Goal: Information Seeking & Learning: Learn about a topic

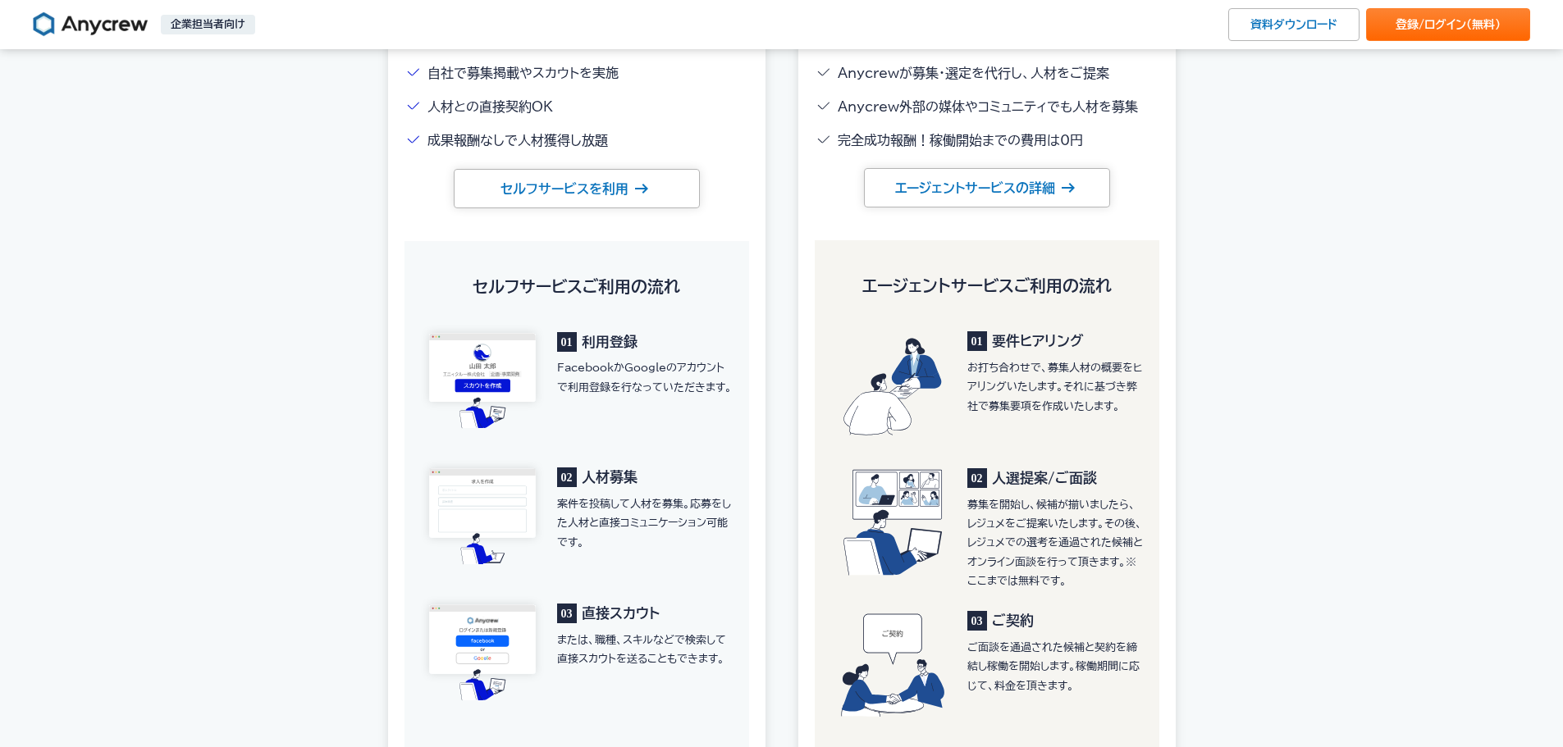
scroll to position [1969, 0]
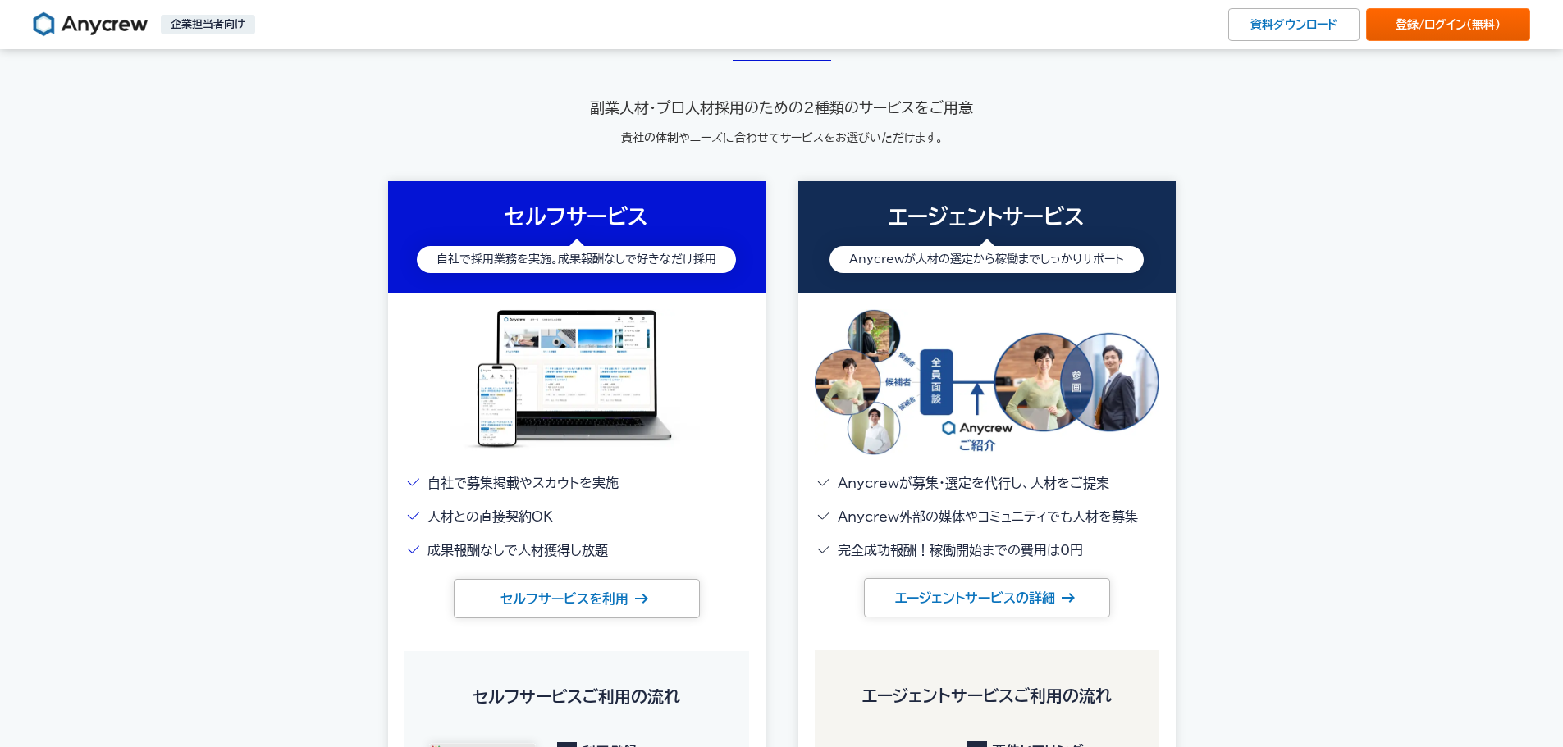
click at [1433, 8] on link "登録/ログイン （無料）" at bounding box center [1448, 24] width 164 height 33
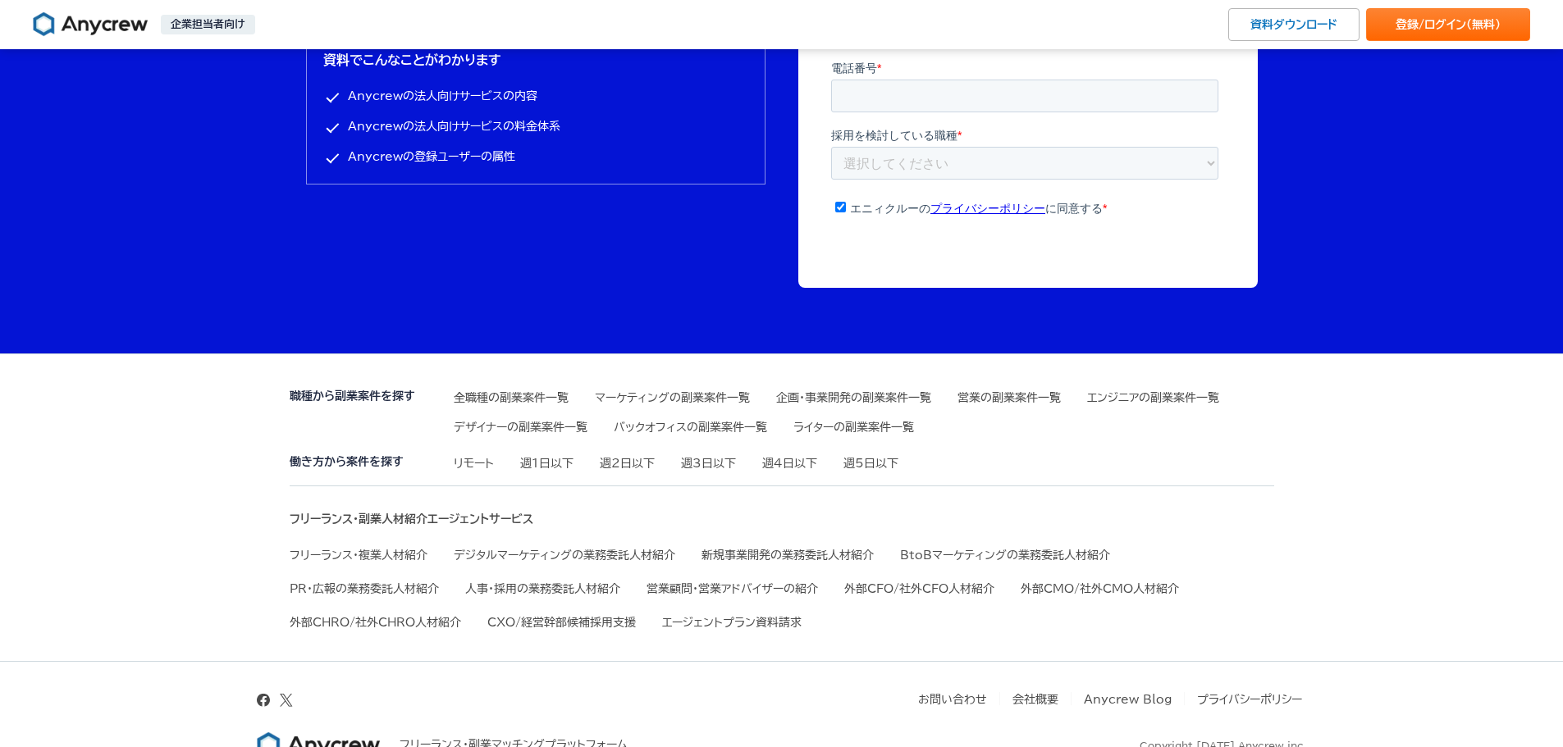
scroll to position [5492, 0]
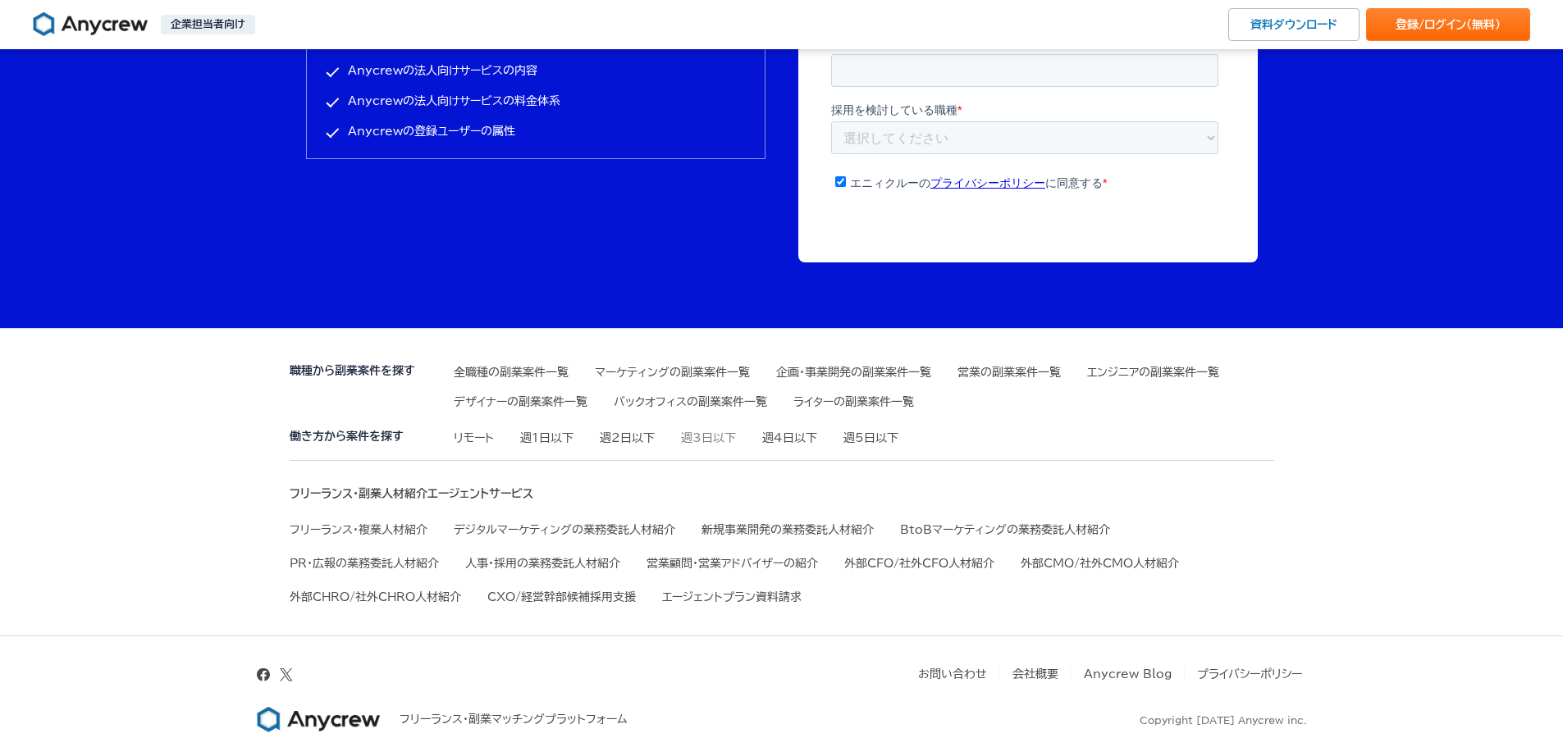
click at [698, 441] on link "週3日以下" at bounding box center [708, 437] width 55 height 11
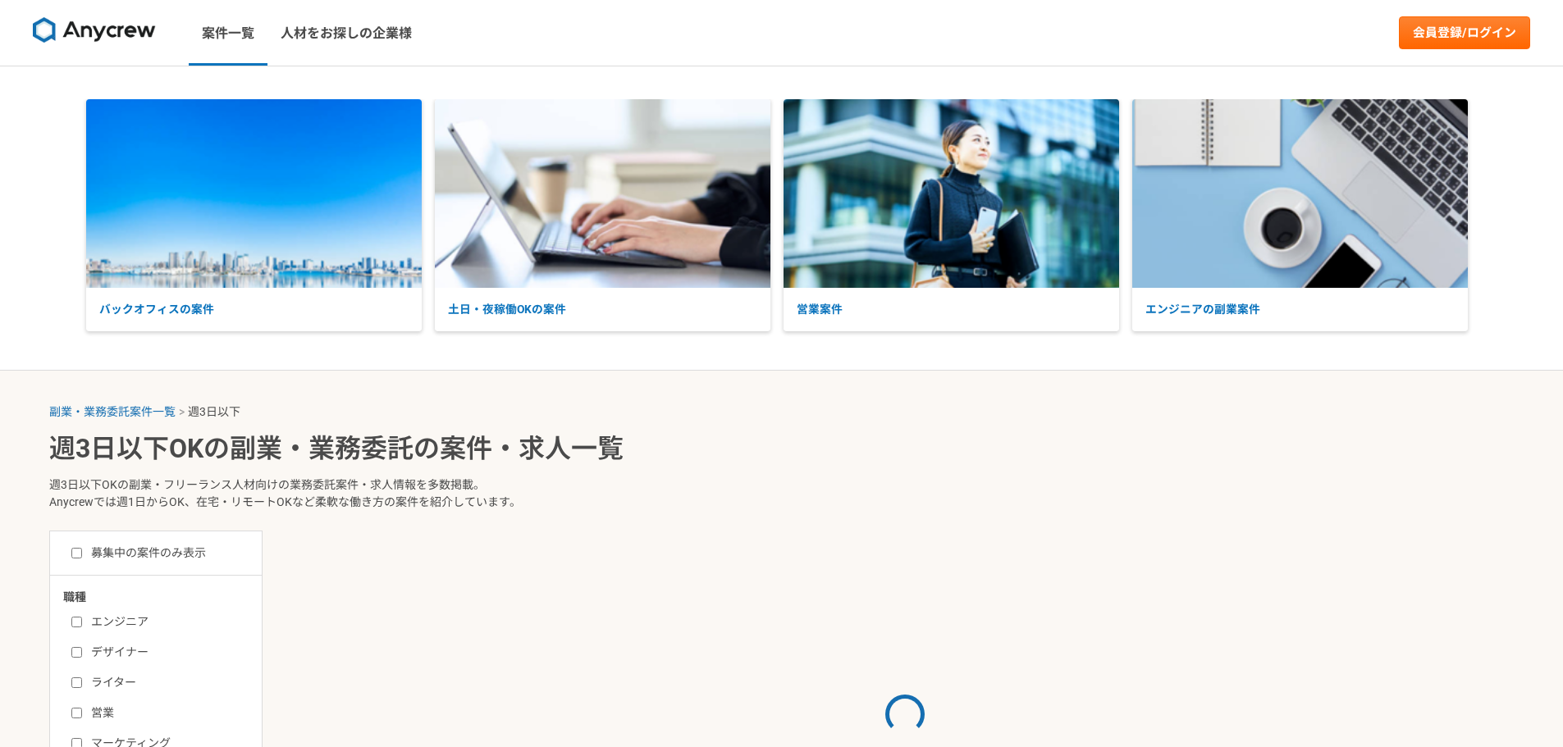
select select "3"
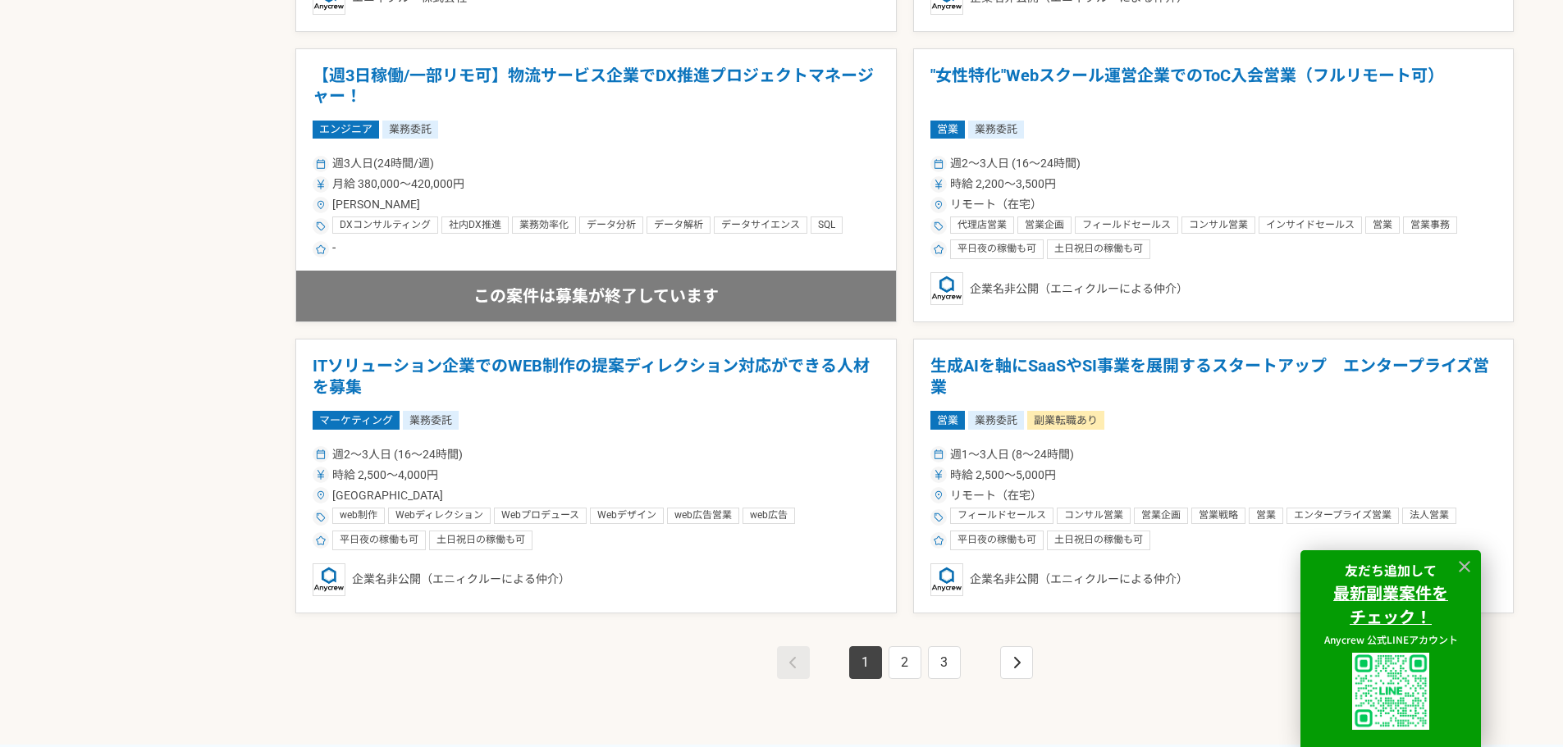
scroll to position [2809, 0]
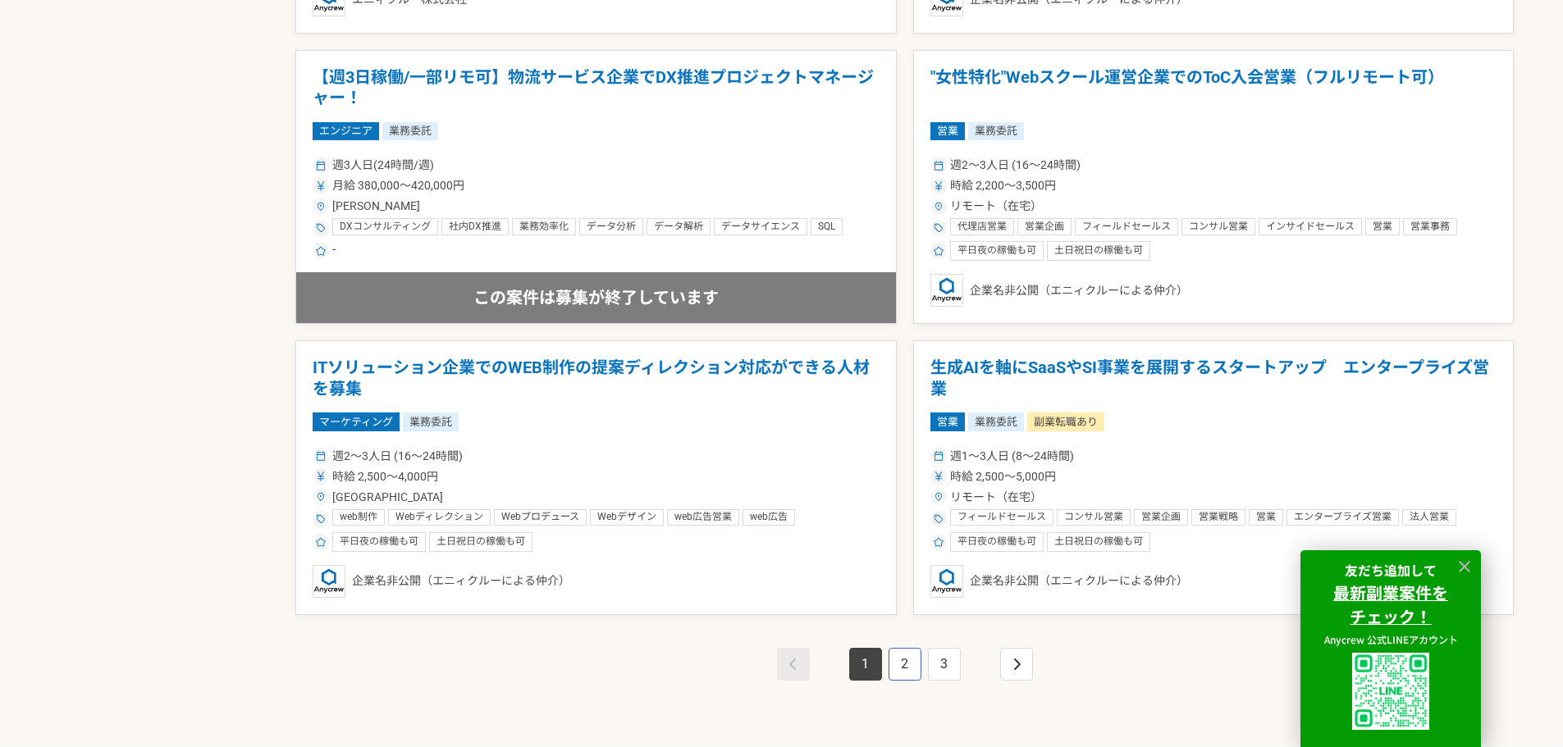
click at [898, 662] on link "2" at bounding box center [905, 664] width 33 height 33
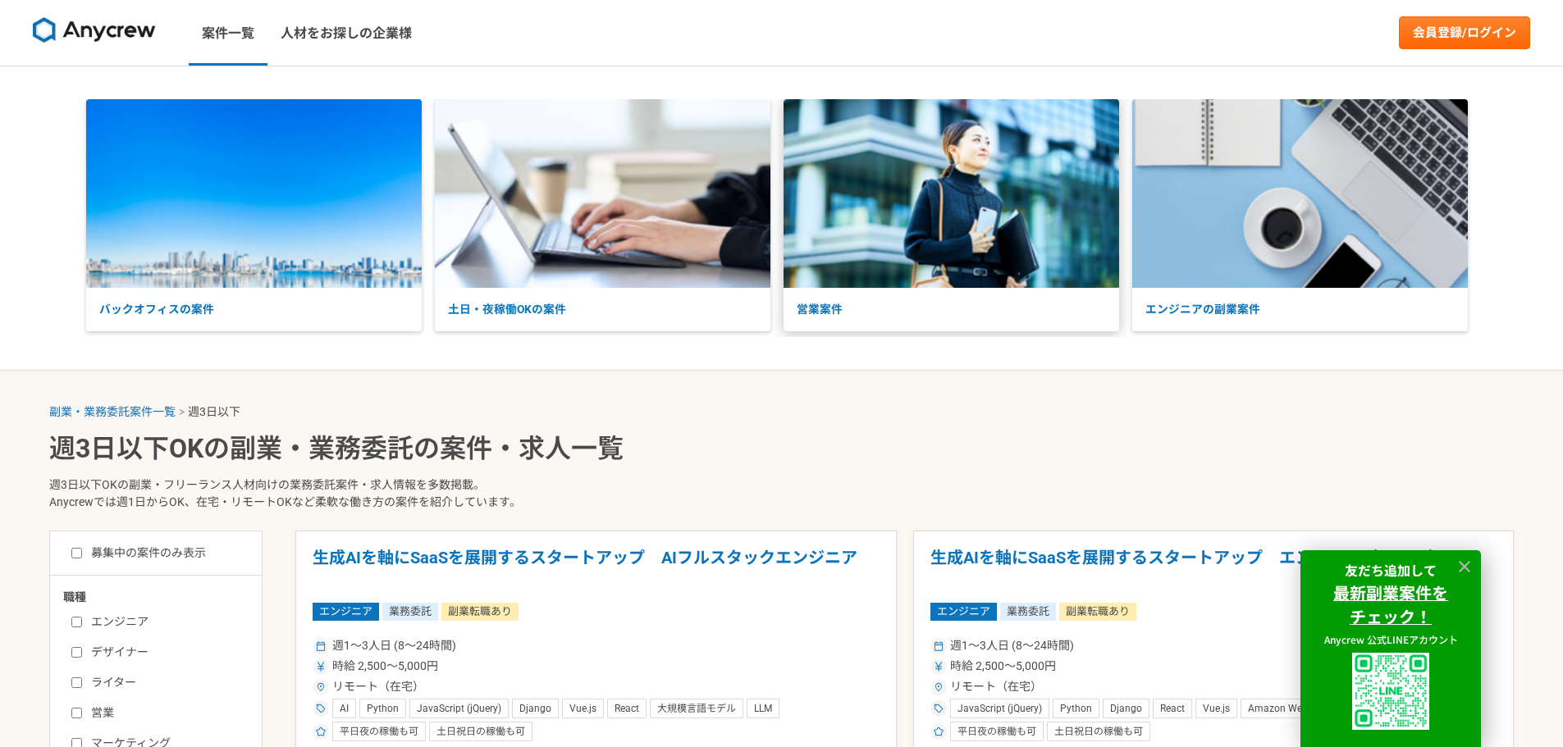
click at [931, 226] on img at bounding box center [952, 193] width 336 height 189
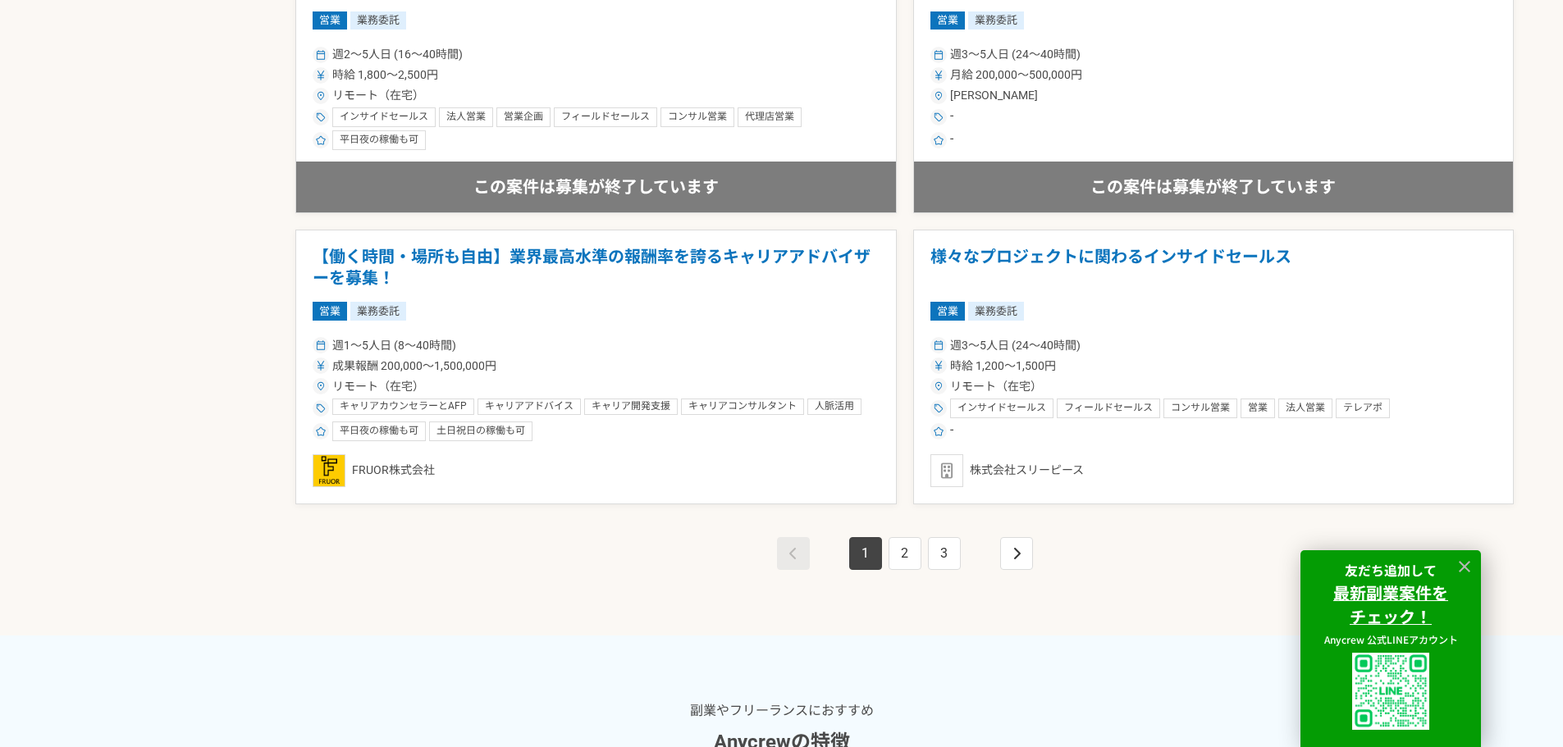
scroll to position [3057, 0]
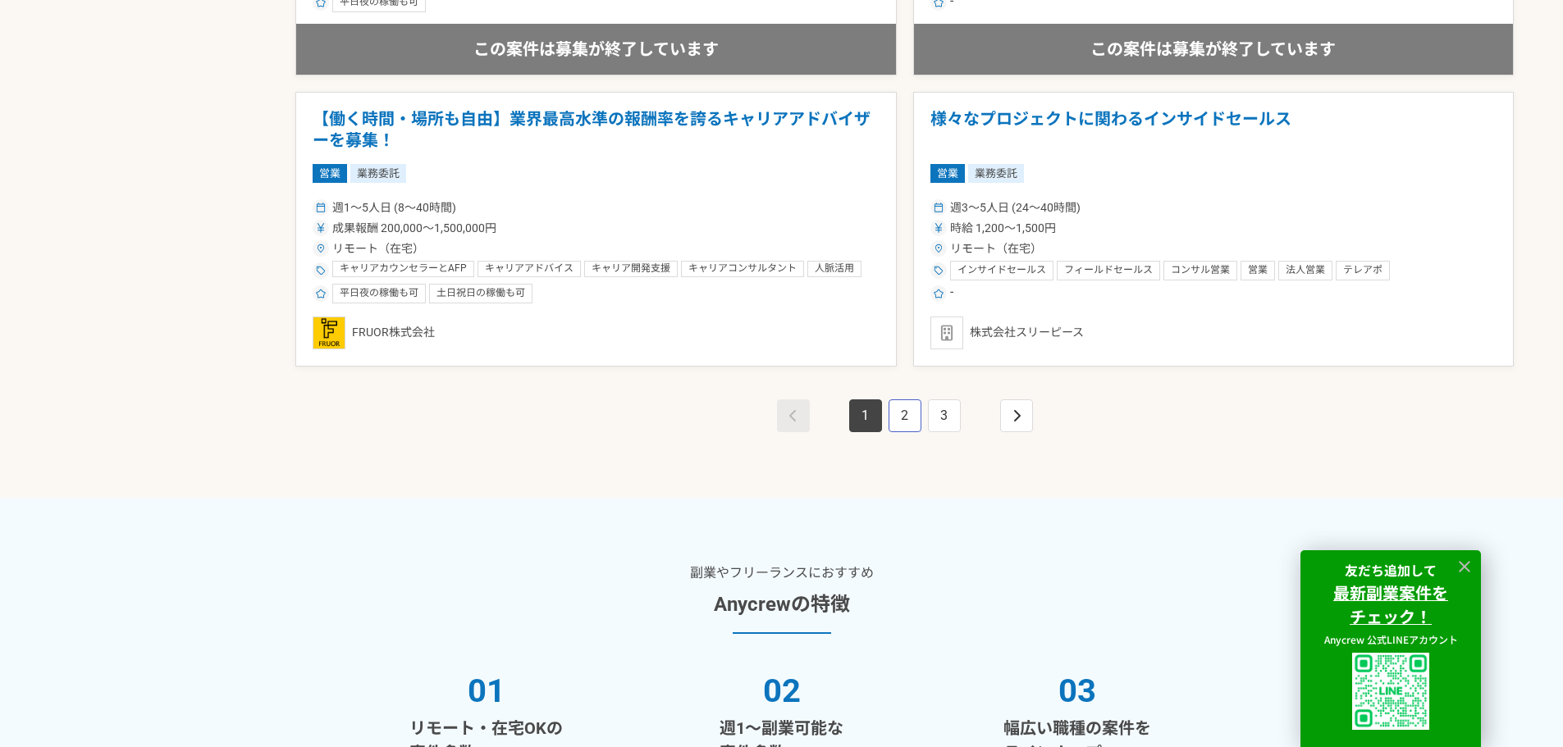
click at [902, 411] on link "2" at bounding box center [905, 416] width 33 height 33
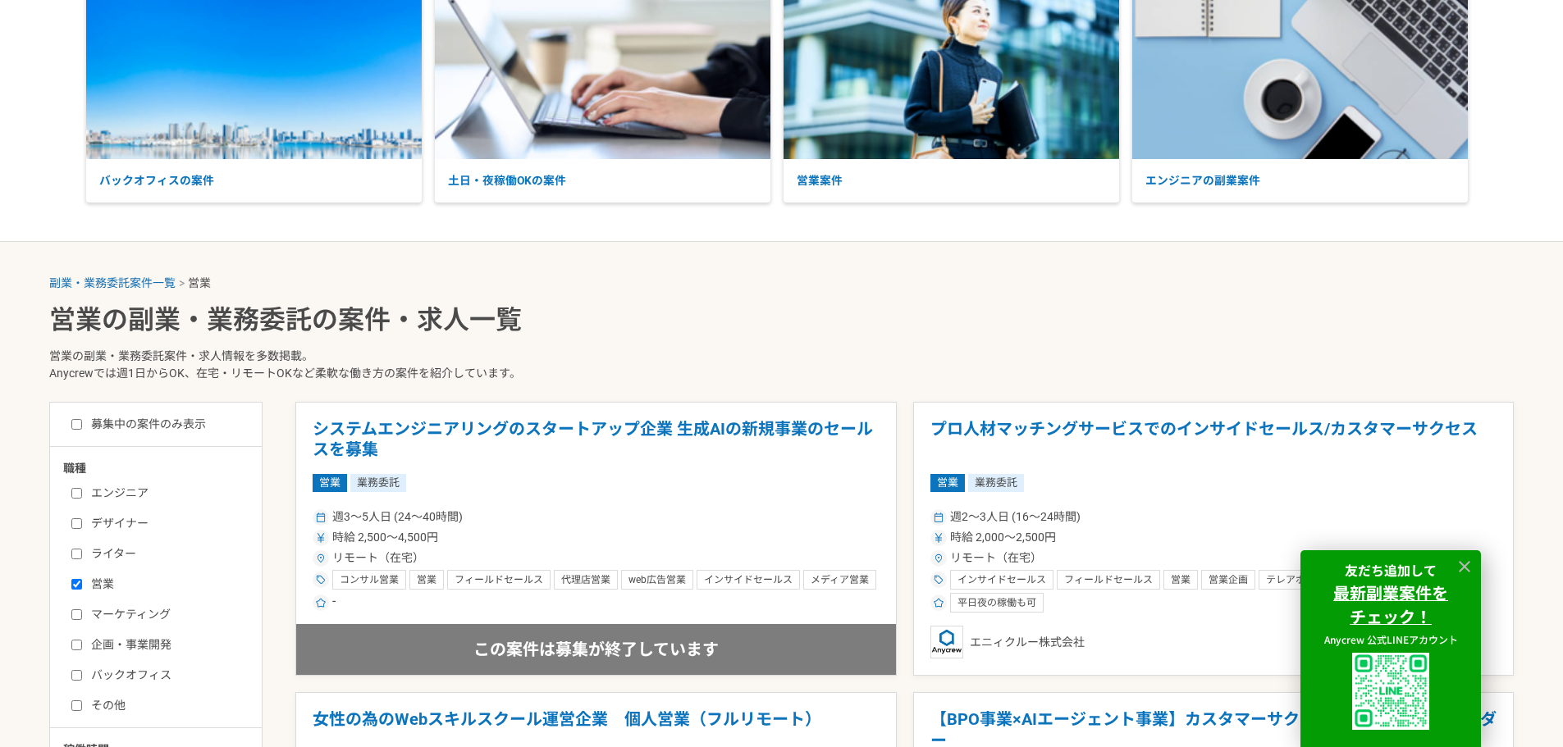
scroll to position [410, 0]
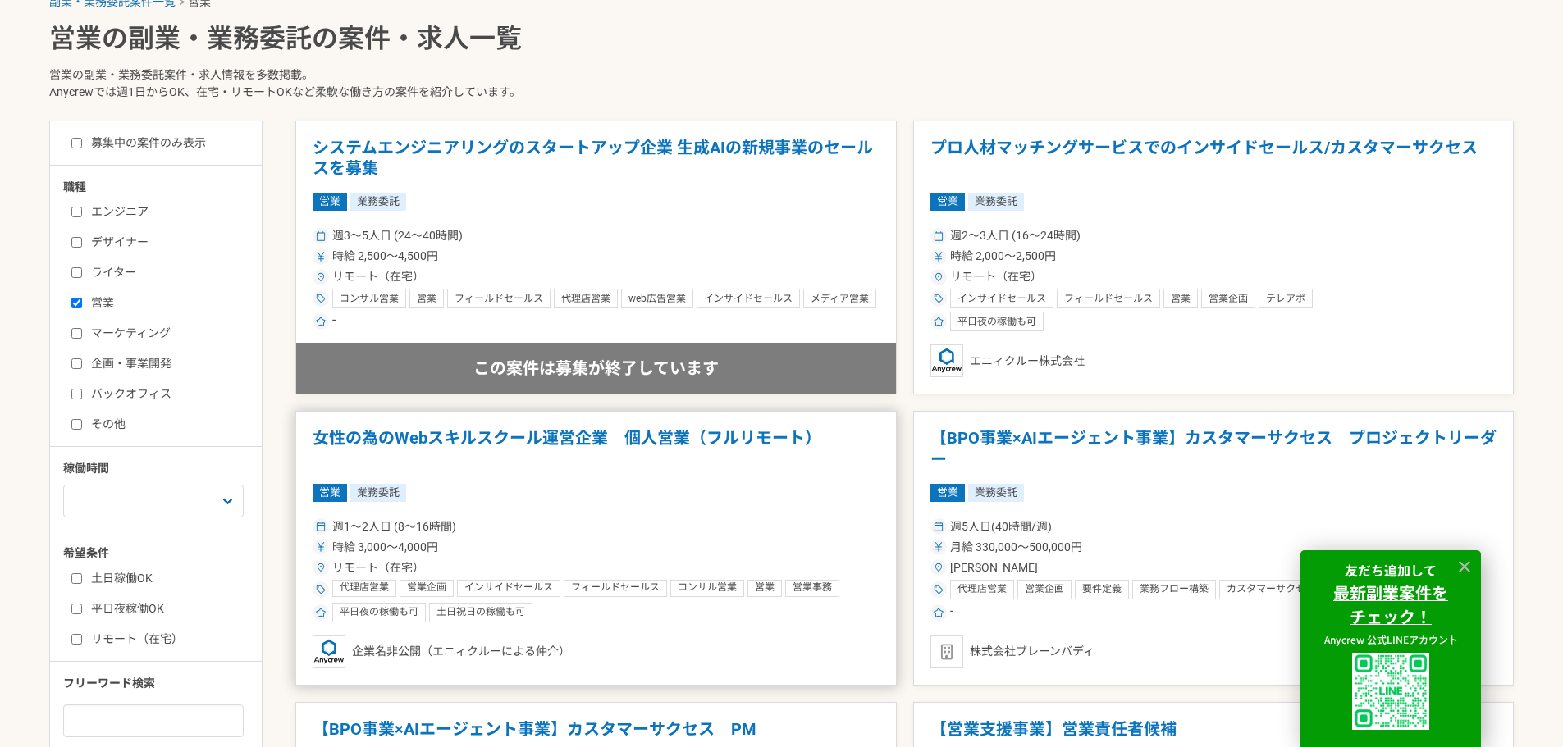
click at [696, 438] on h1 "女性の為のWebスキルスクール運営企業　個人営業（フルリモート）" at bounding box center [596, 449] width 567 height 42
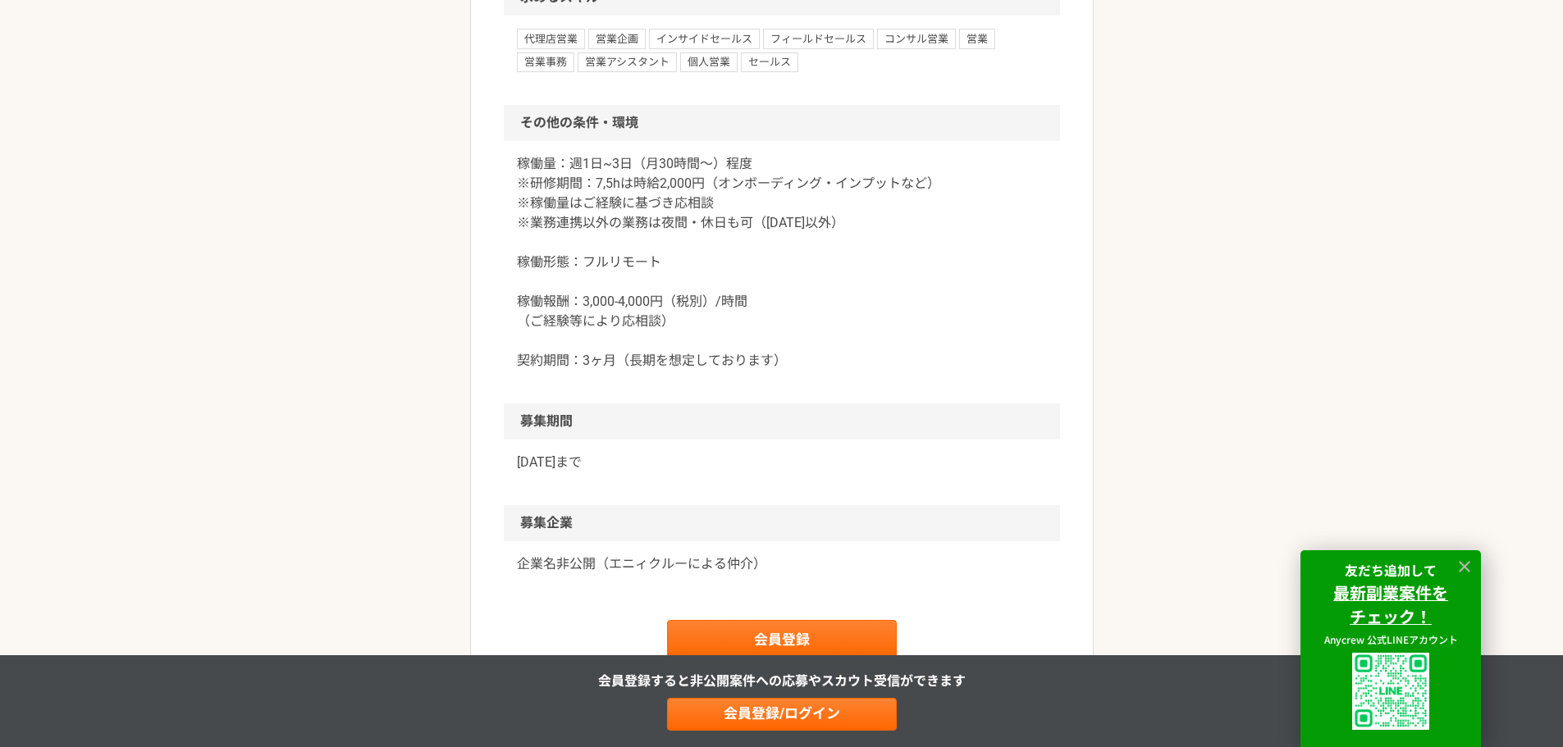
scroll to position [1723, 0]
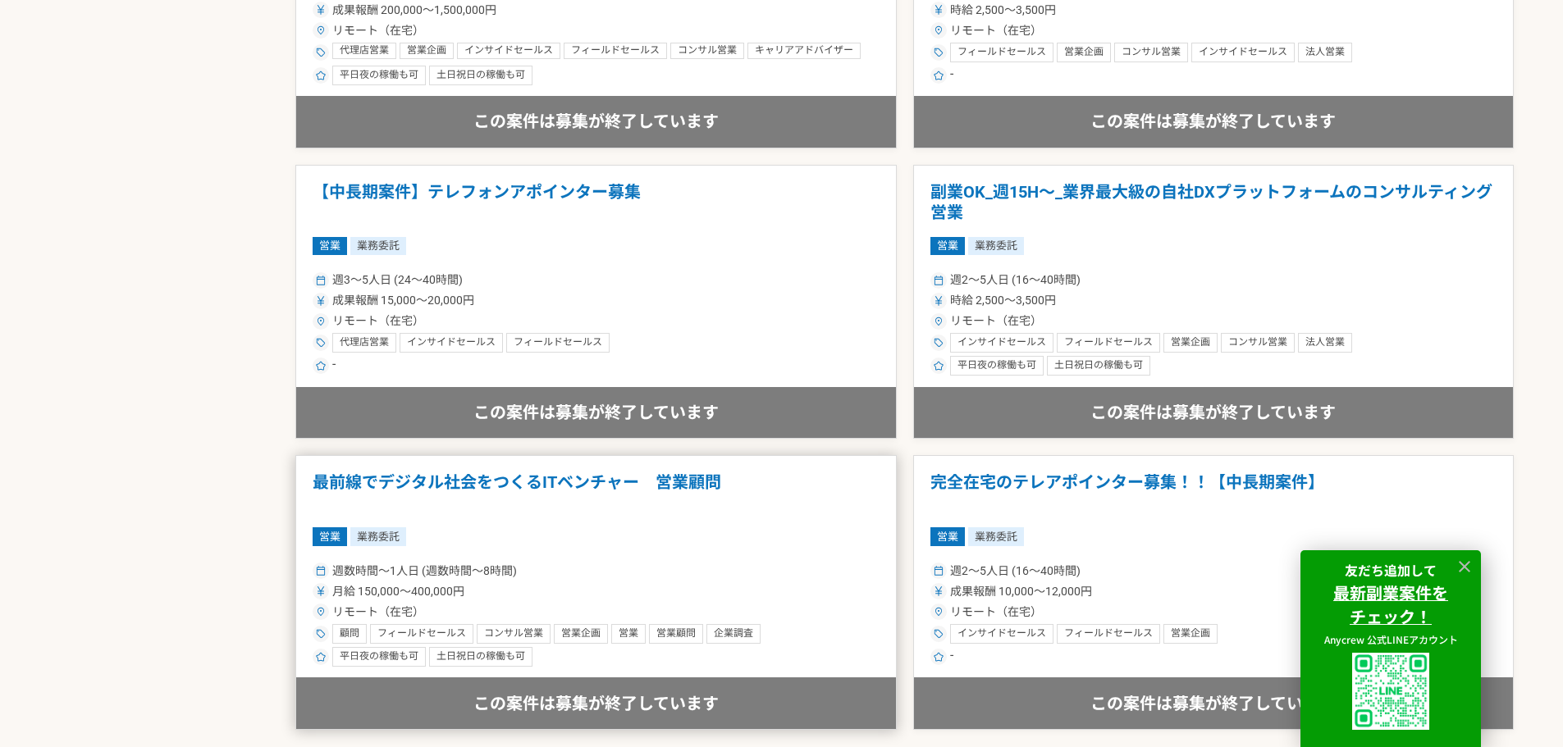
scroll to position [2872, 0]
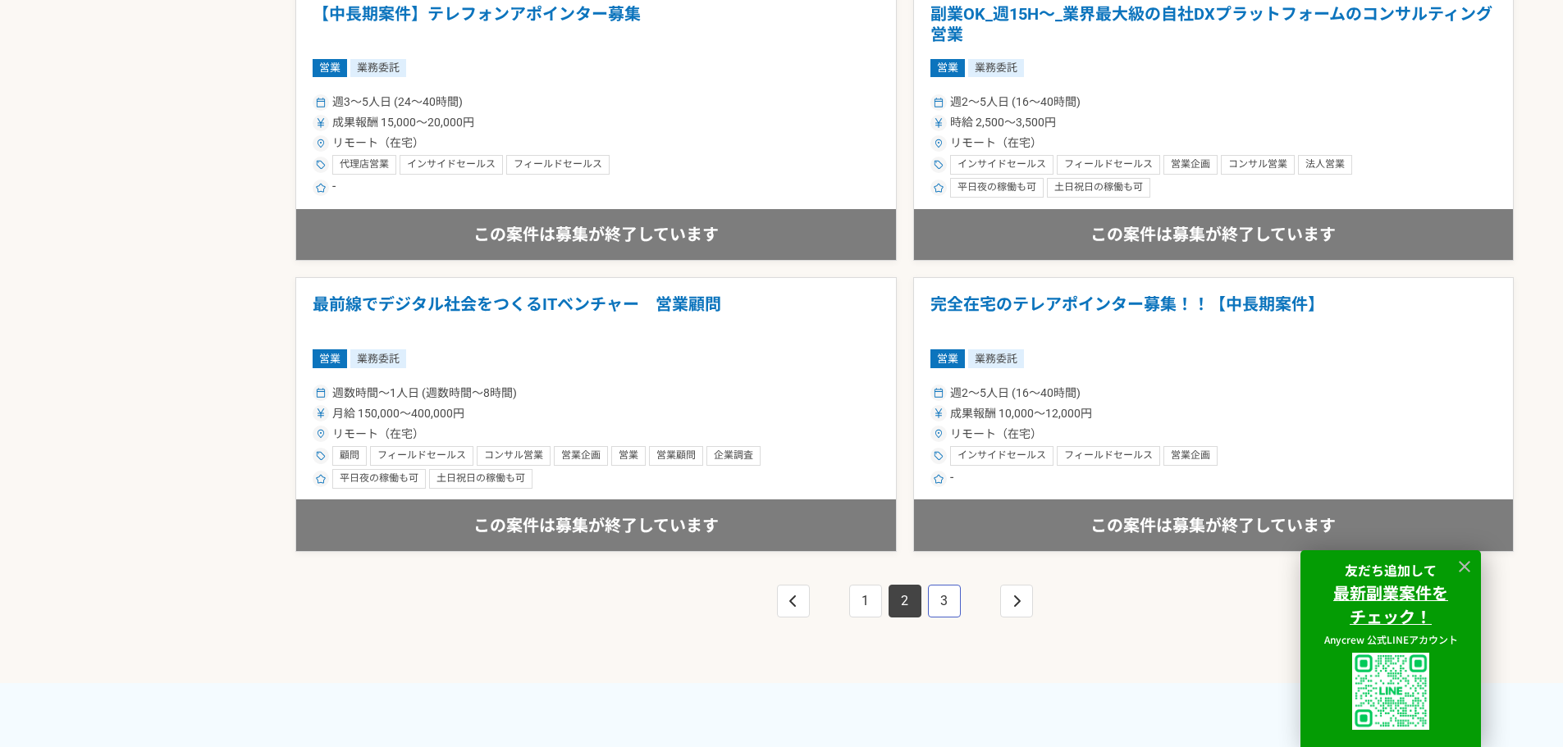
click at [949, 605] on link "3" at bounding box center [944, 601] width 33 height 33
